Goal: Find specific page/section: Find specific page/section

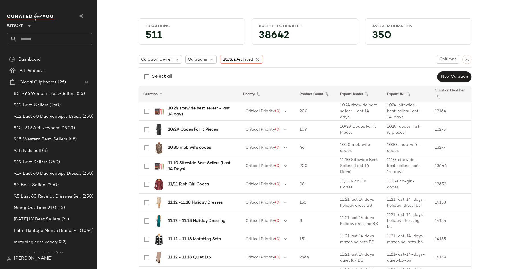
click at [21, 27] on span "Revolve" at bounding box center [15, 24] width 16 height 10
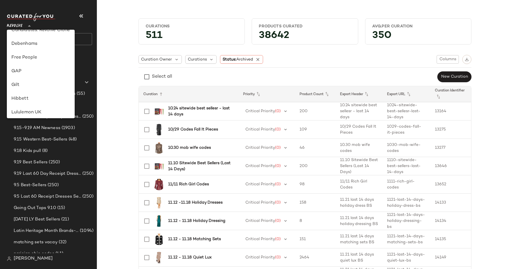
scroll to position [94, 0]
click at [33, 70] on div "Free People" at bounding box center [40, 67] width 59 height 7
type input "**"
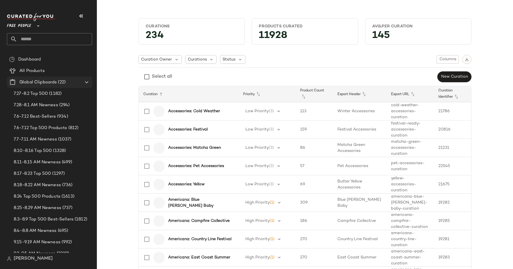
click at [87, 83] on icon at bounding box center [86, 82] width 7 height 7
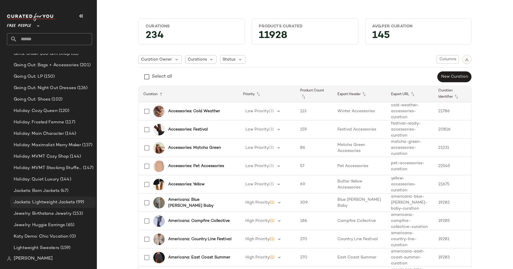
scroll to position [608, 0]
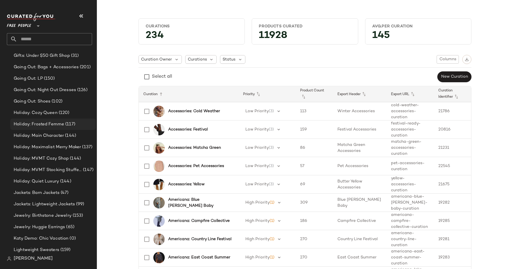
click at [50, 125] on span "Holiday: Frosted Femme" at bounding box center [39, 124] width 50 height 7
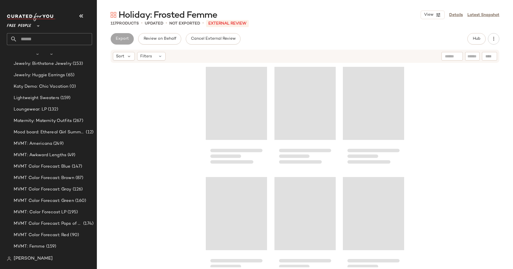
scroll to position [834, 0]
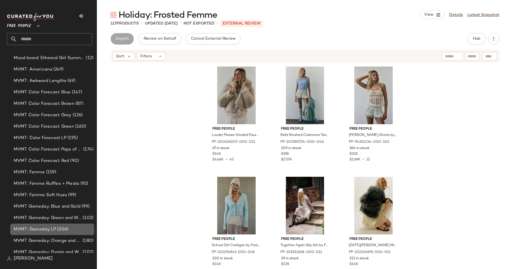
click at [56, 231] on span "(306)" at bounding box center [62, 229] width 13 height 7
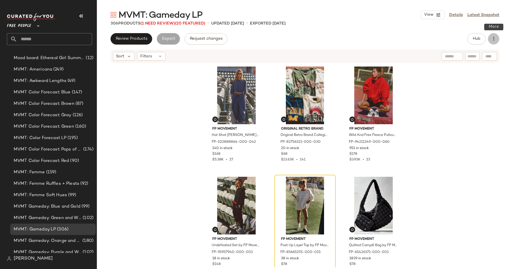
click at [497, 39] on icon "button" at bounding box center [494, 39] width 6 height 6
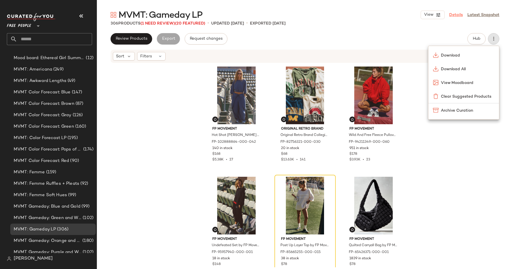
click at [456, 15] on link "Details" at bounding box center [456, 15] width 14 height 6
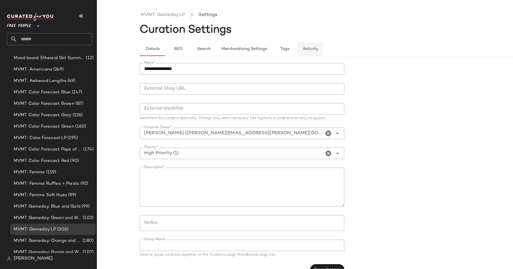
click at [314, 47] on span "Activity" at bounding box center [311, 49] width 16 height 5
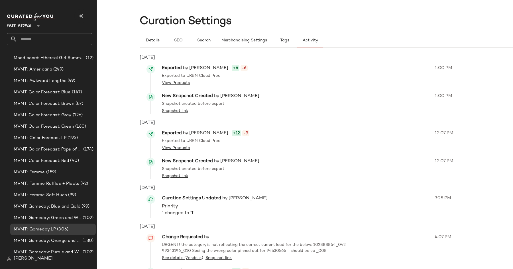
scroll to position [9, 0]
drag, startPoint x: 262, startPoint y: 94, endPoint x: 213, endPoint y: 95, distance: 49.1
click at [213, 95] on div "New Snapshot Created by [PERSON_NAME]" at bounding box center [297, 95] width 270 height 7
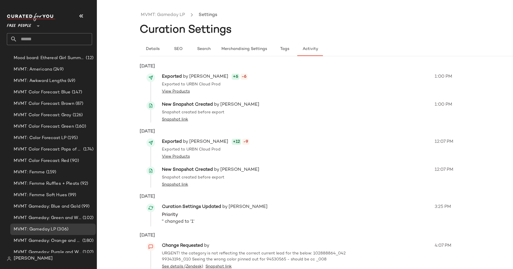
click at [278, 100] on div "New Snapshot Created by [PERSON_NAME] Snapshot created before export Snapshot l…" at bounding box center [298, 112] width 273 height 28
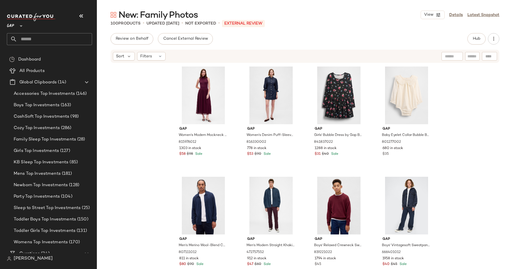
click at [21, 28] on icon at bounding box center [21, 26] width 7 height 7
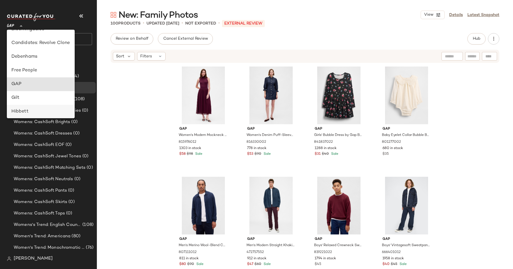
scroll to position [90, 0]
click at [39, 68] on div "Free People" at bounding box center [40, 71] width 59 height 7
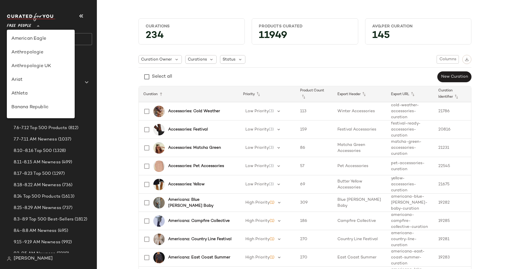
click at [32, 26] on div "Free People **" at bounding box center [20, 22] width 27 height 14
click at [38, 52] on div "Anthropologie" at bounding box center [40, 52] width 59 height 7
type input "**"
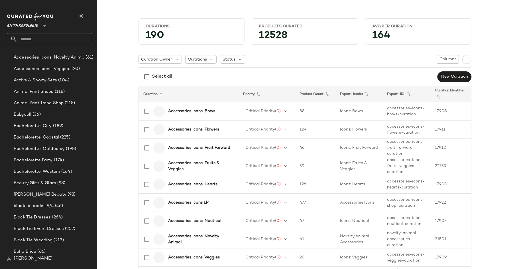
scroll to position [260, 0]
